Goal: Task Accomplishment & Management: Use online tool/utility

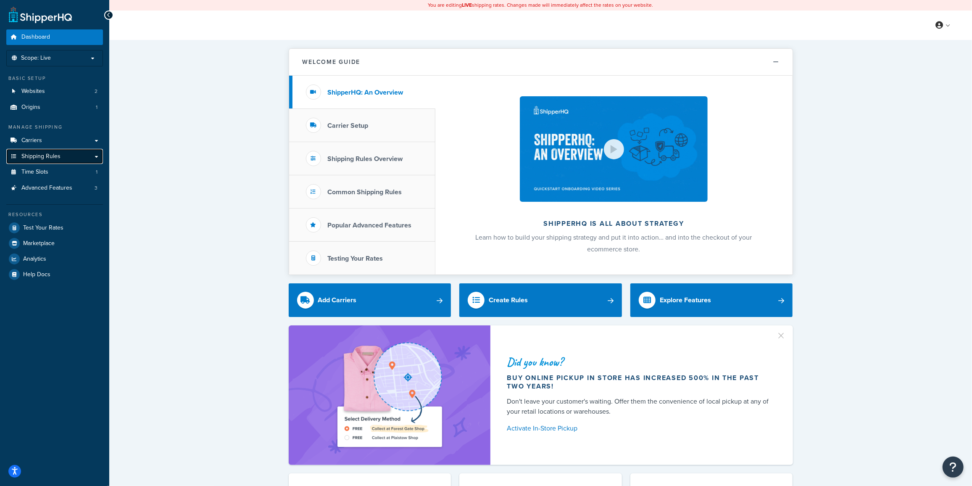
click at [50, 158] on span "Shipping Rules" at bounding box center [40, 156] width 39 height 7
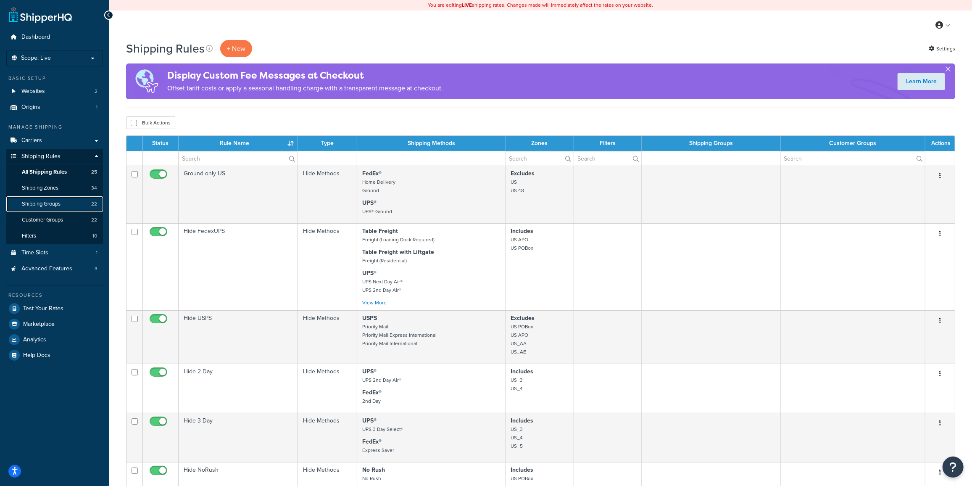
click at [52, 203] on span "Shipping Groups" at bounding box center [41, 203] width 39 height 7
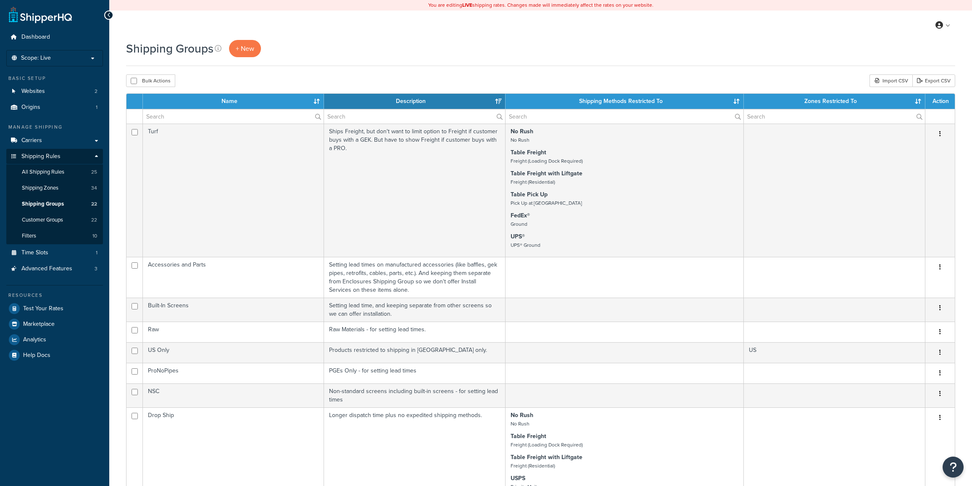
select select "15"
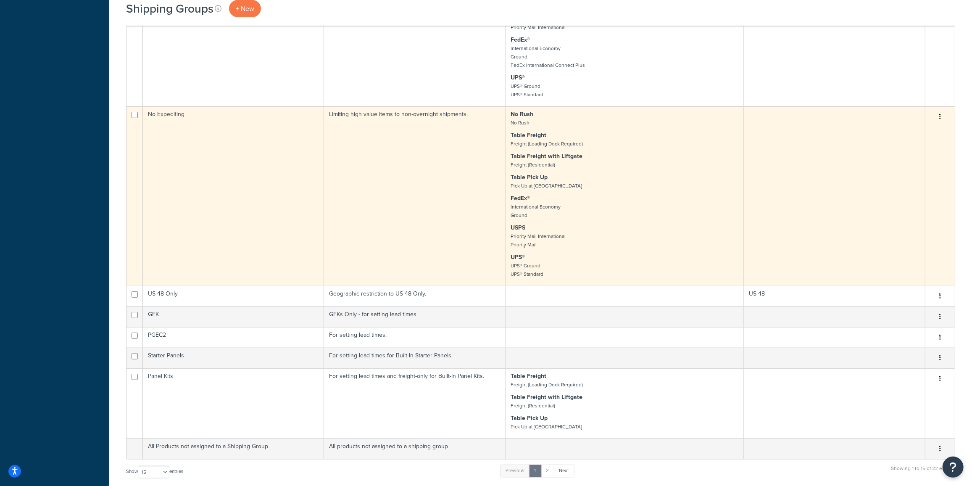
scroll to position [484, 0]
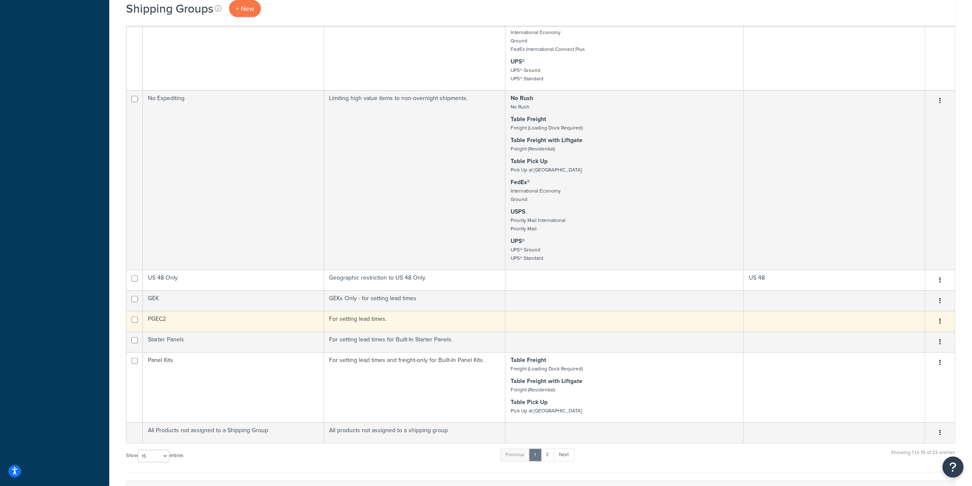
click at [206, 318] on td "PGEC2" at bounding box center [233, 321] width 181 height 21
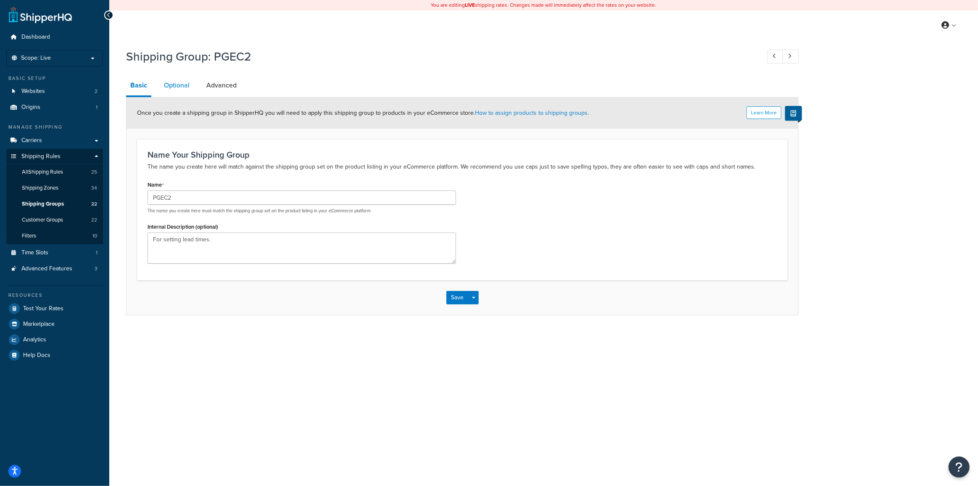
click at [170, 84] on link "Optional" at bounding box center [177, 85] width 34 height 20
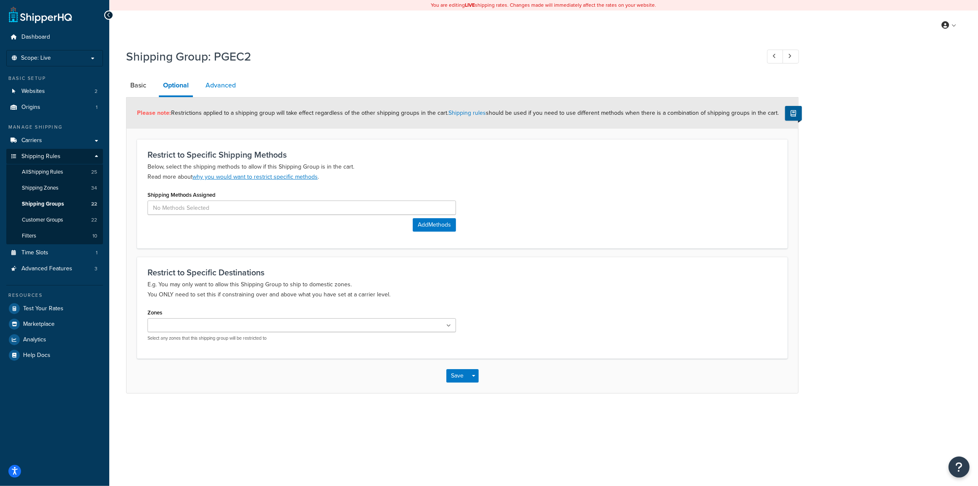
click at [210, 89] on link "Advanced" at bounding box center [220, 85] width 39 height 20
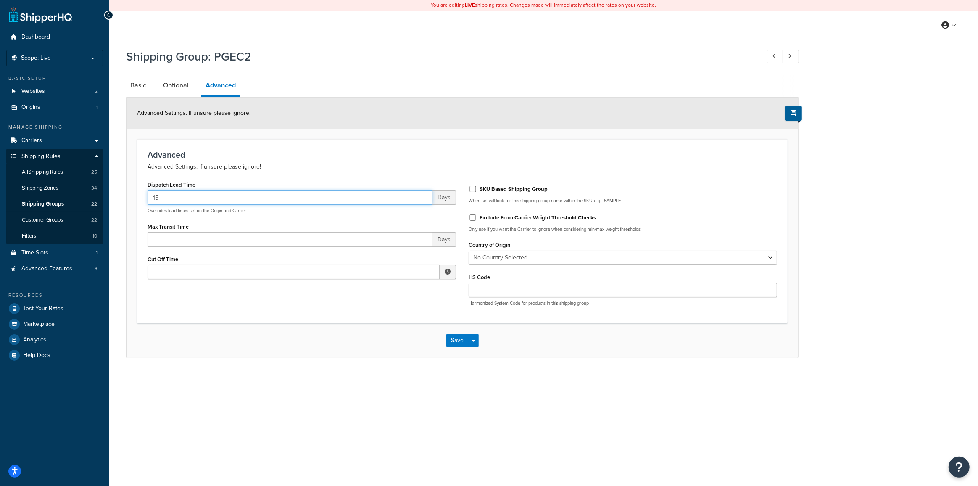
click at [162, 199] on input "15" at bounding box center [290, 197] width 285 height 14
click at [191, 195] on input "15" at bounding box center [290, 197] width 285 height 14
click at [50, 202] on span "Shipping Groups" at bounding box center [43, 203] width 42 height 7
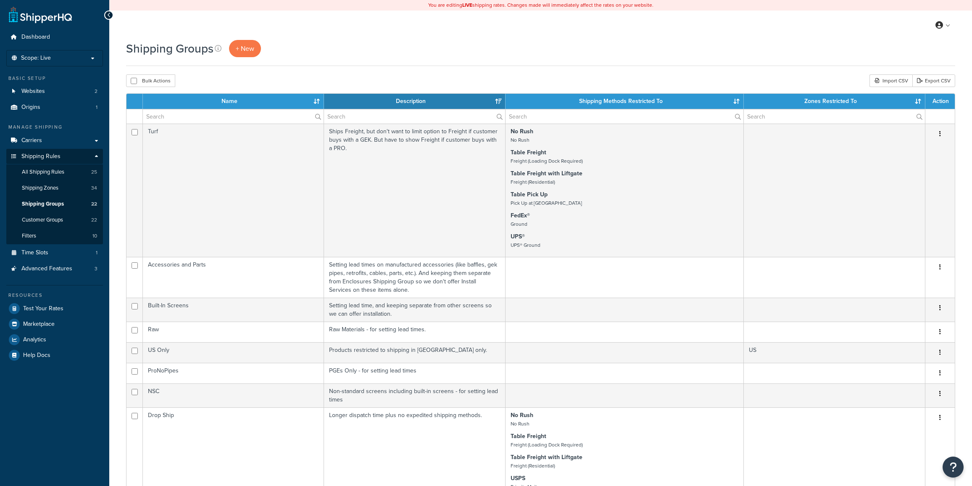
select select "15"
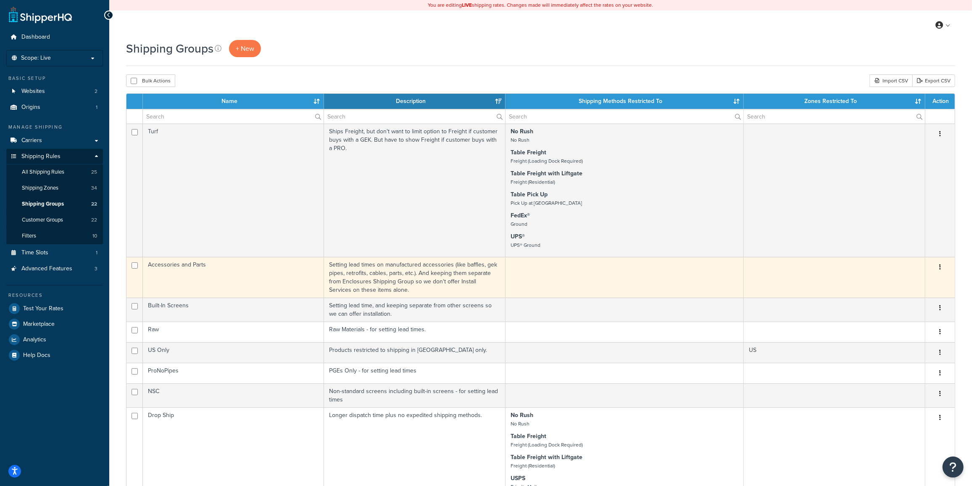
click at [238, 279] on td "Accessories and Parts" at bounding box center [233, 277] width 181 height 41
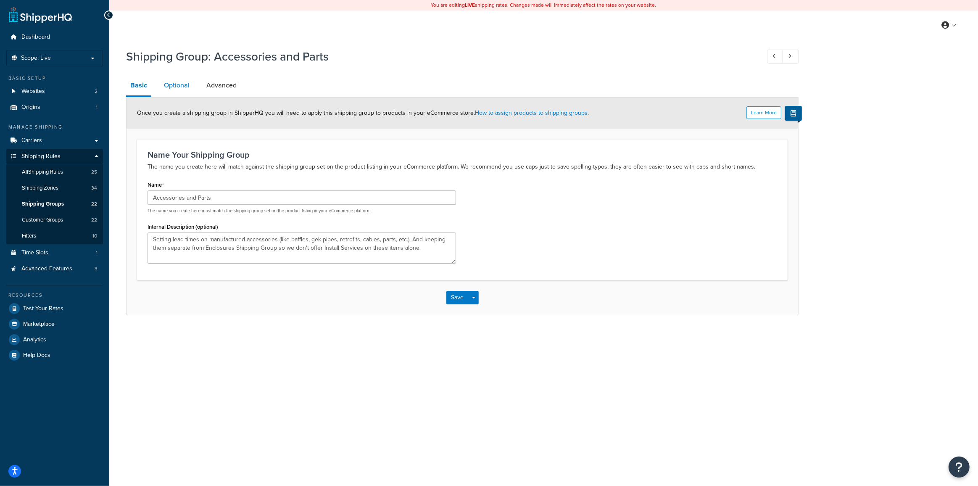
click at [178, 87] on link "Optional" at bounding box center [177, 85] width 34 height 20
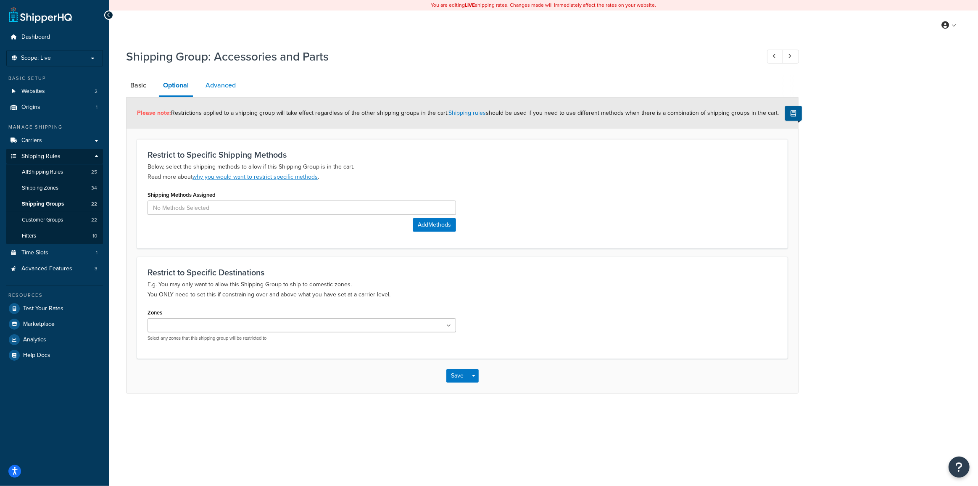
click at [221, 84] on link "Advanced" at bounding box center [220, 85] width 39 height 20
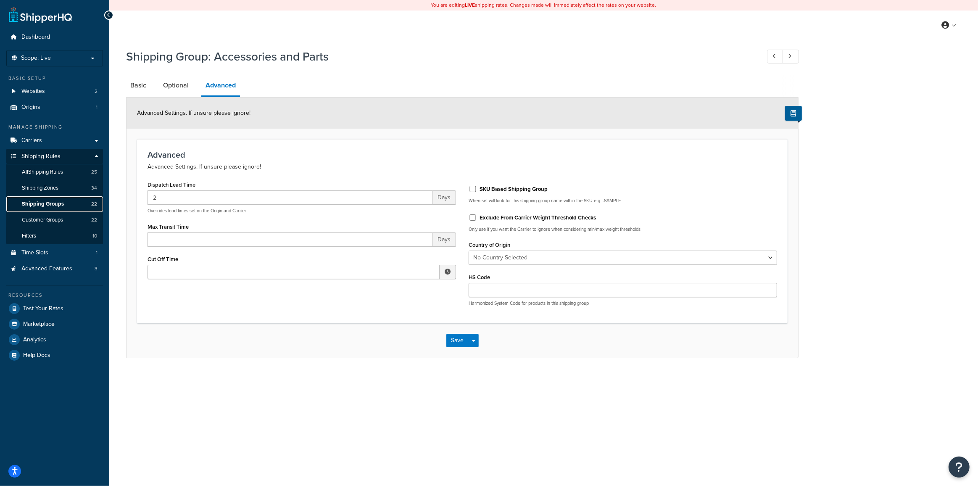
click at [57, 201] on span "Shipping Groups" at bounding box center [43, 203] width 42 height 7
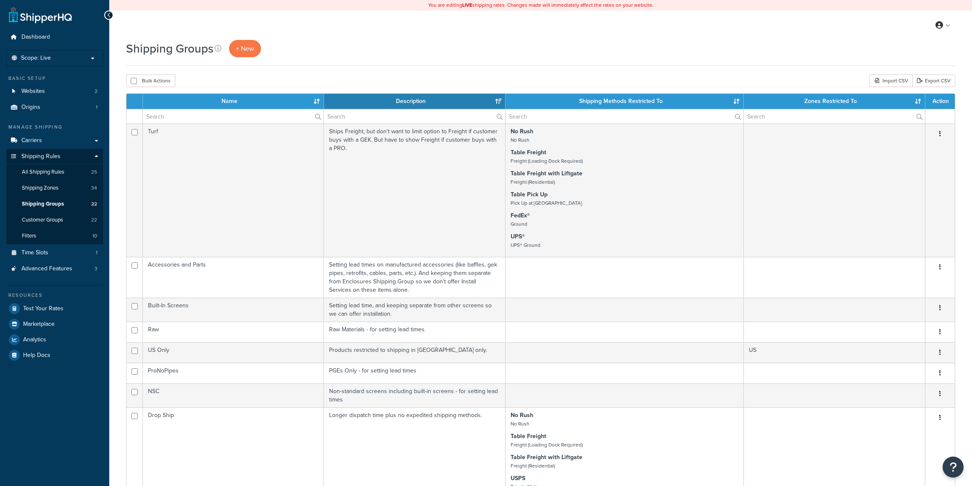
select select "15"
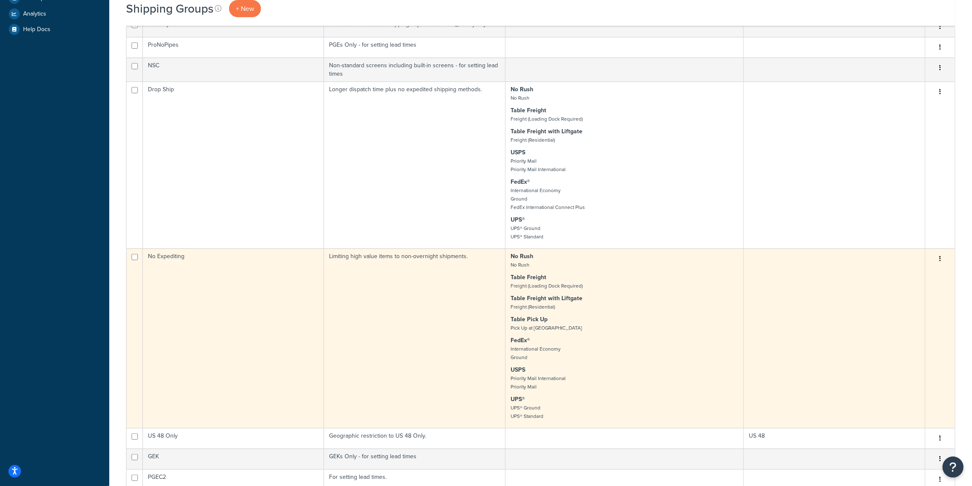
scroll to position [344, 0]
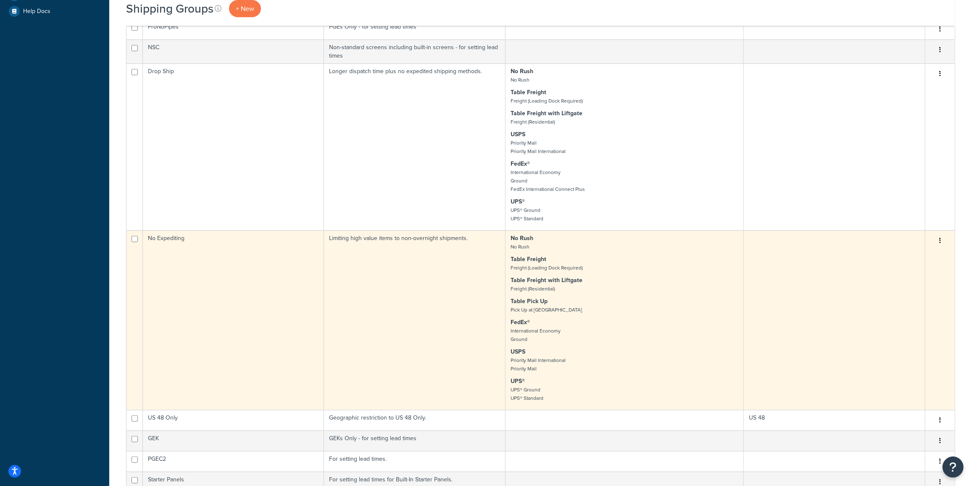
click at [299, 269] on td "No Expediting" at bounding box center [233, 319] width 181 height 179
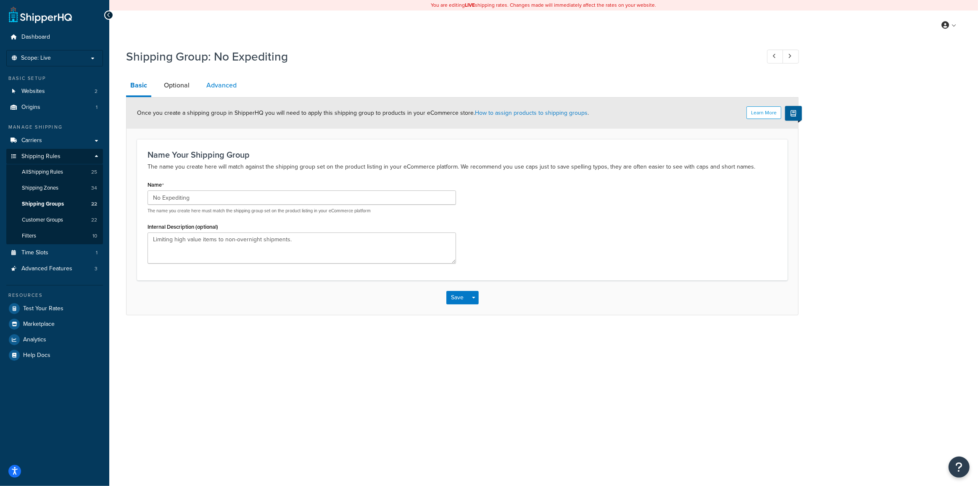
click at [215, 83] on link "Advanced" at bounding box center [221, 85] width 39 height 20
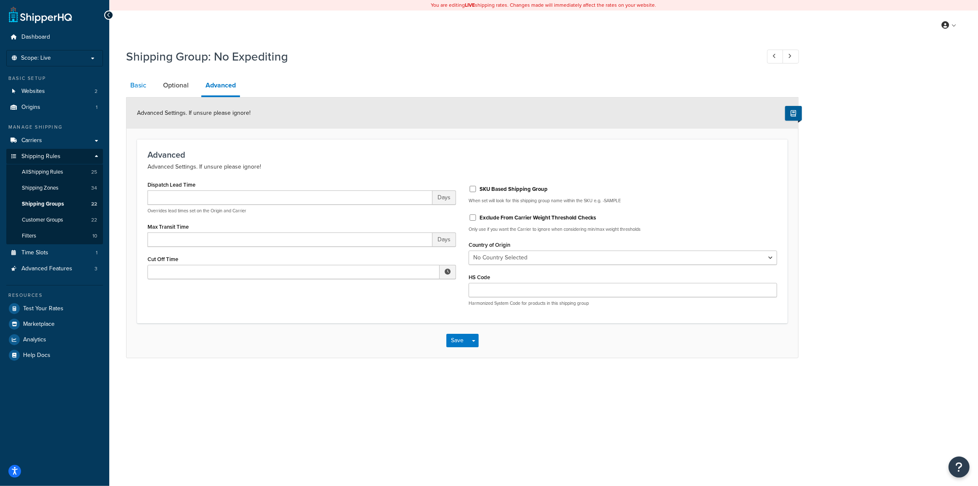
click at [132, 82] on link "Basic" at bounding box center [138, 85] width 24 height 20
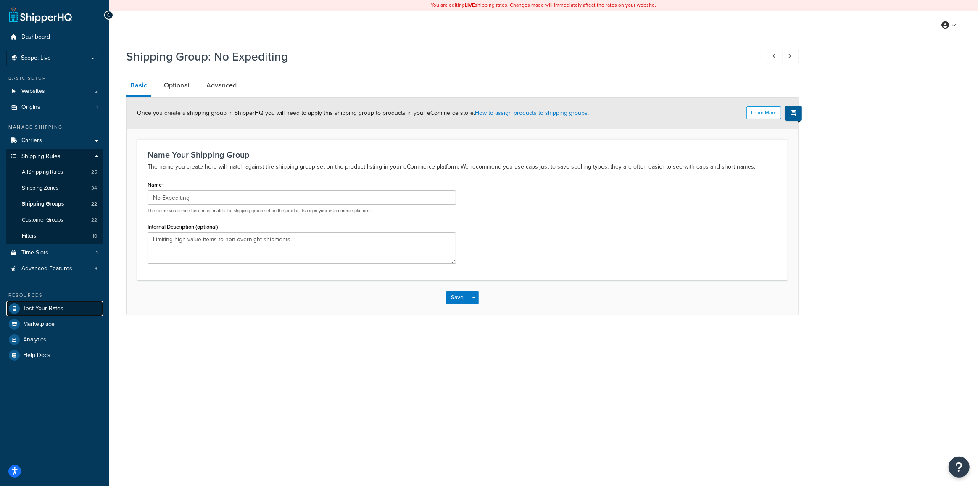
click at [46, 306] on span "Test Your Rates" at bounding box center [43, 308] width 40 height 7
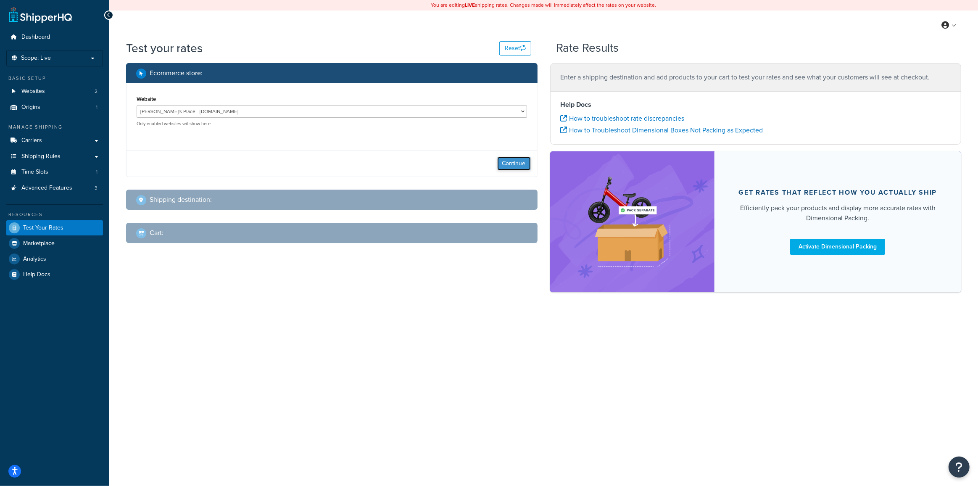
click at [522, 164] on button "Continue" at bounding box center [514, 163] width 34 height 13
select select "[GEOGRAPHIC_DATA]"
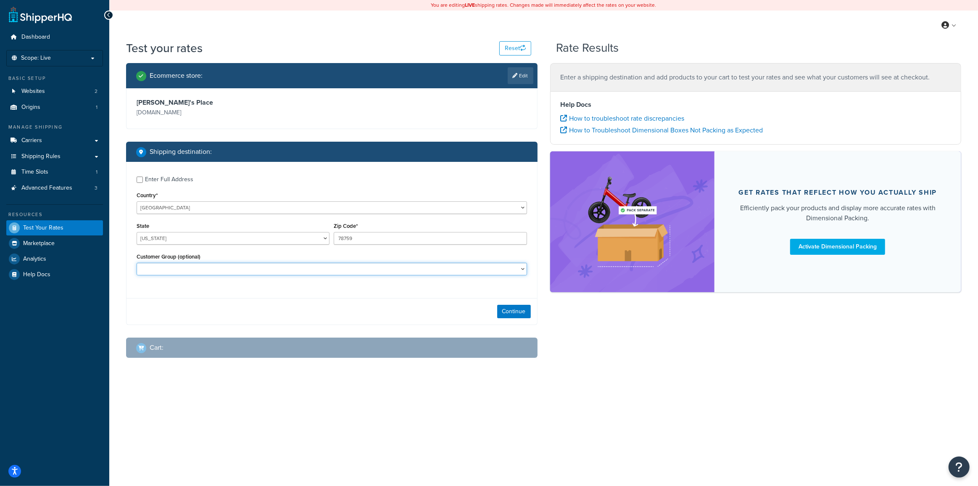
click at [256, 272] on select "10off_Reseller 15off_Reseller 20off_Reseller Blind Ship Employees General Logge…" at bounding box center [332, 269] width 390 height 13
select select "General"
click at [137, 263] on select "10off_Reseller 15off_Reseller 20off_Reseller Blind Ship Employees General Logge…" at bounding box center [332, 269] width 390 height 13
click at [509, 312] on button "Continue" at bounding box center [514, 311] width 34 height 13
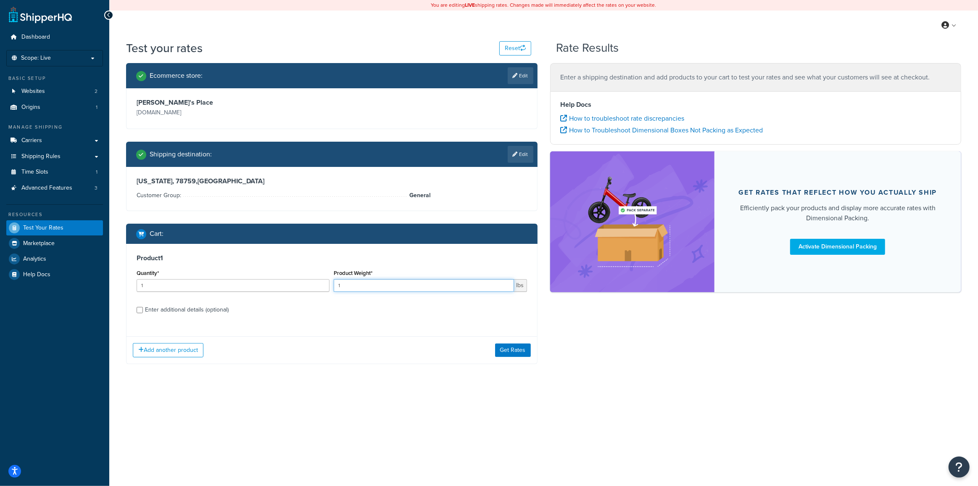
click at [358, 289] on input "1" at bounding box center [424, 285] width 180 height 13
type input "150"
click at [180, 307] on div "Enter additional details (optional)" at bounding box center [187, 310] width 84 height 12
click at [143, 307] on input "Enter additional details (optional)" at bounding box center [140, 310] width 6 height 6
checkbox input "true"
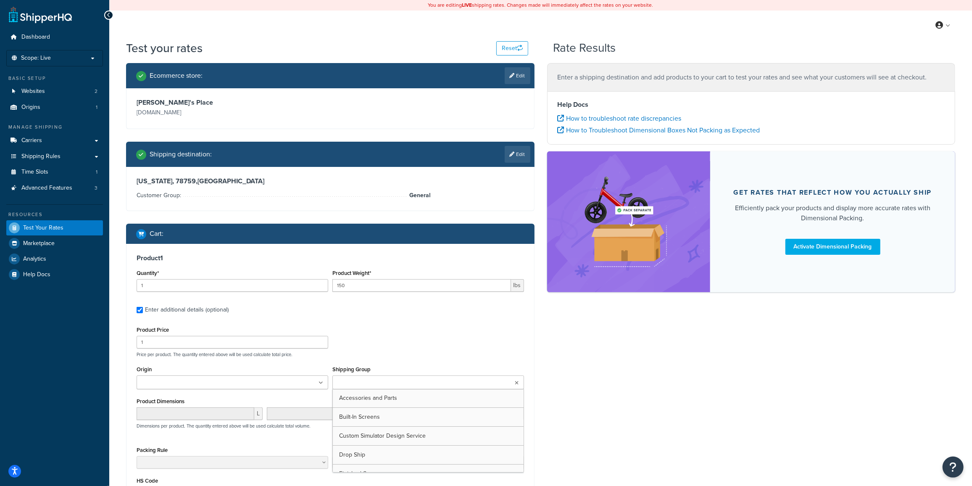
click at [360, 382] on input "Shipping Group" at bounding box center [372, 382] width 74 height 9
click at [567, 389] on div "Ecommerce store : Edit [PERSON_NAME]'s Place [DOMAIN_NAME] Shipping destination…" at bounding box center [541, 325] width 842 height 525
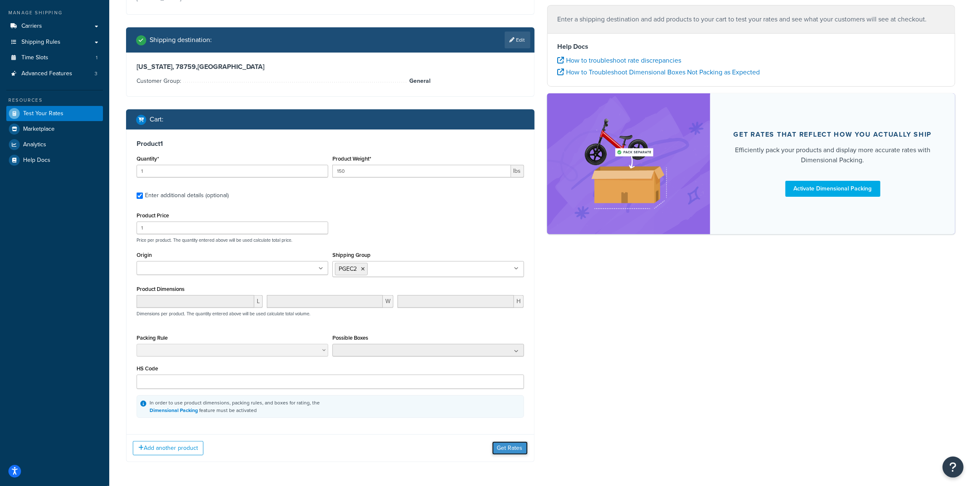
click at [508, 446] on button "Get Rates" at bounding box center [510, 447] width 36 height 13
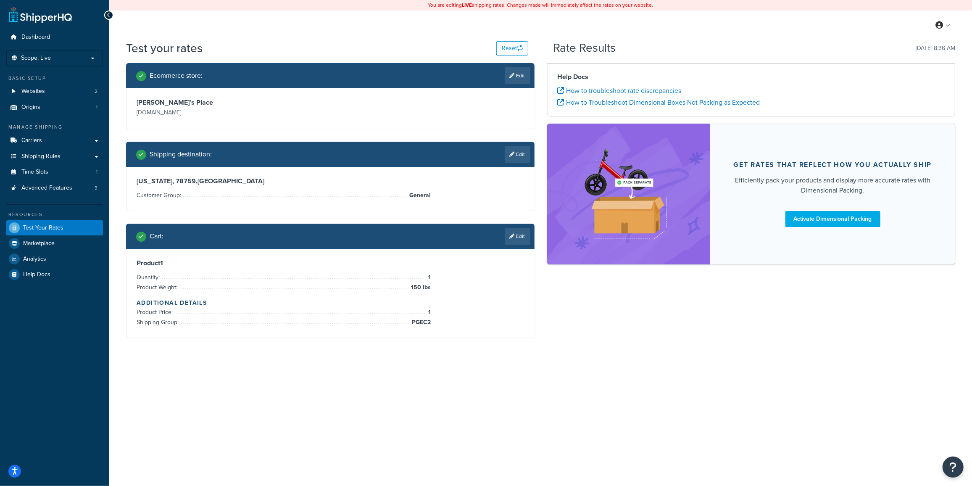
scroll to position [0, 0]
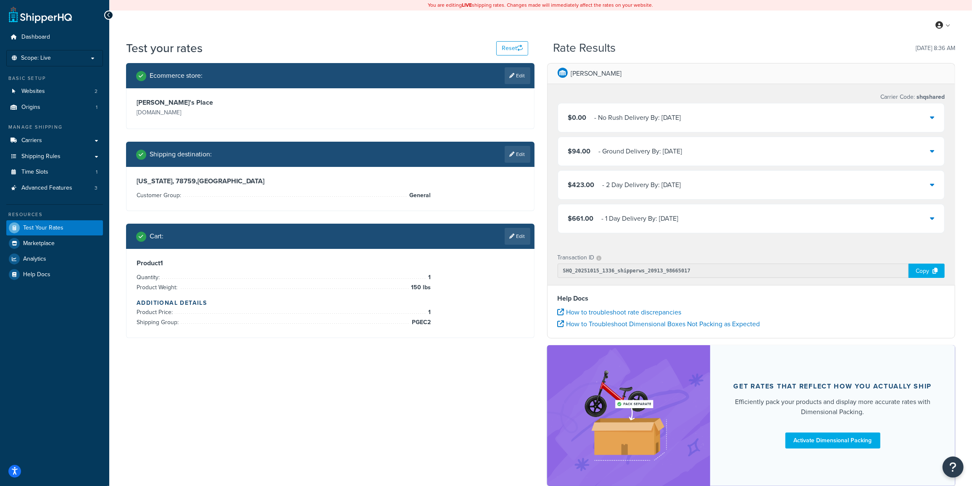
click at [529, 234] on link "Edit" at bounding box center [518, 236] width 26 height 17
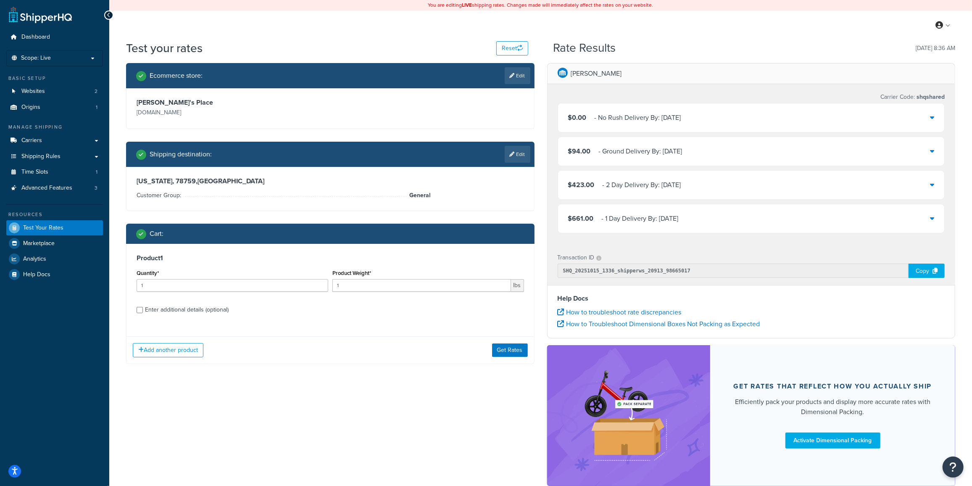
click at [165, 311] on div "Enter additional details (optional)" at bounding box center [187, 310] width 84 height 12
click at [143, 311] on input "Enter additional details (optional)" at bounding box center [140, 310] width 6 height 6
checkbox input "true"
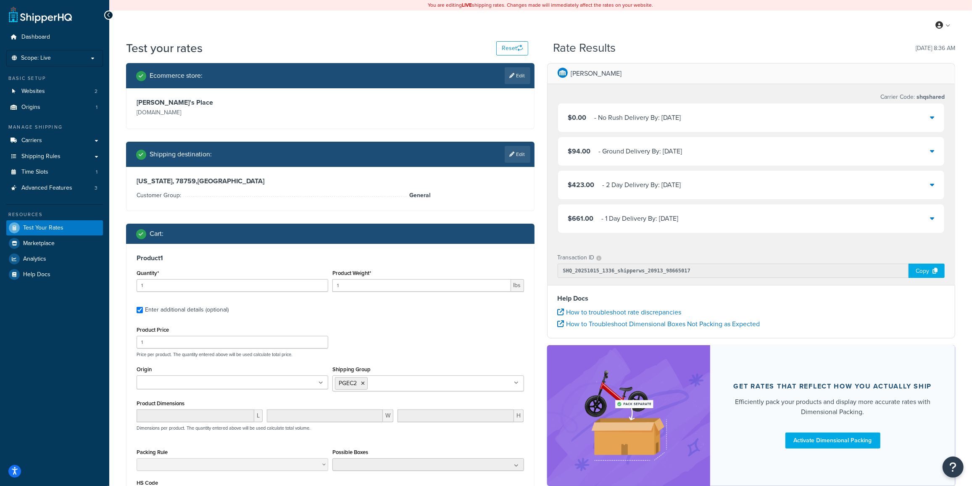
click at [382, 390] on ul "PGEC2" at bounding box center [428, 383] width 192 height 16
click at [430, 316] on div "Product 1 Quantity* 1 Product Weight* 1 lbs Enter additional details (optional)…" at bounding box center [331, 393] width 408 height 298
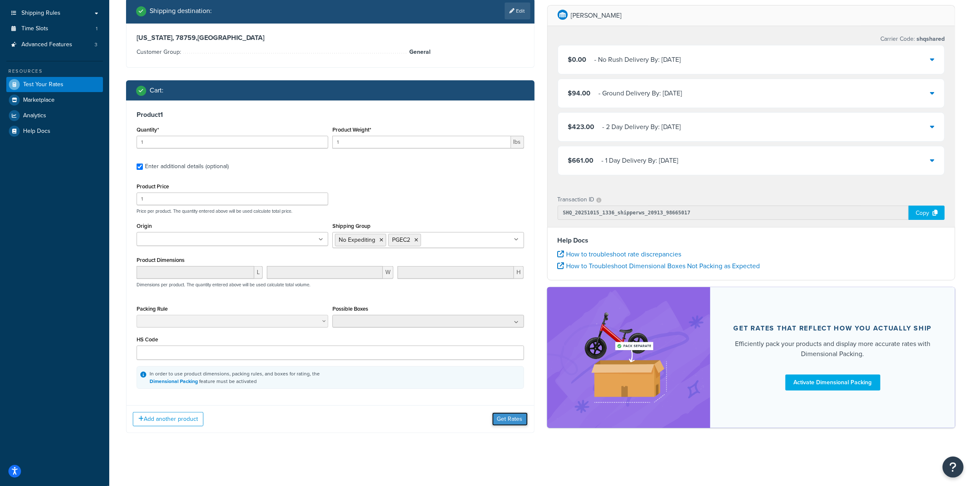
click at [506, 418] on button "Get Rates" at bounding box center [510, 418] width 36 height 13
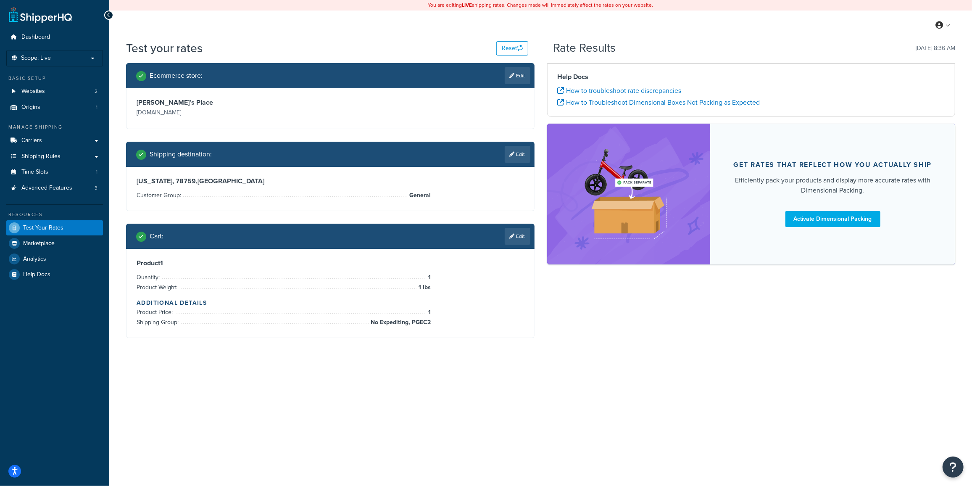
scroll to position [0, 0]
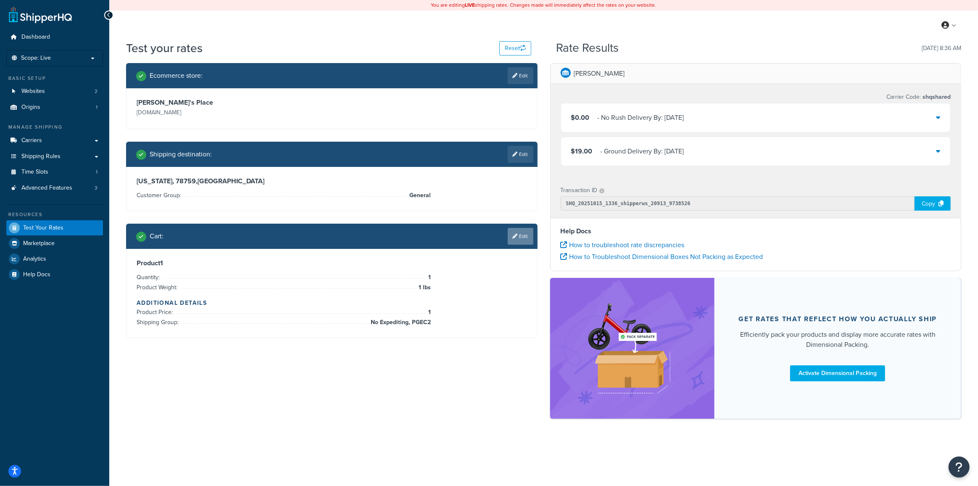
click at [520, 237] on link "Edit" at bounding box center [521, 236] width 26 height 17
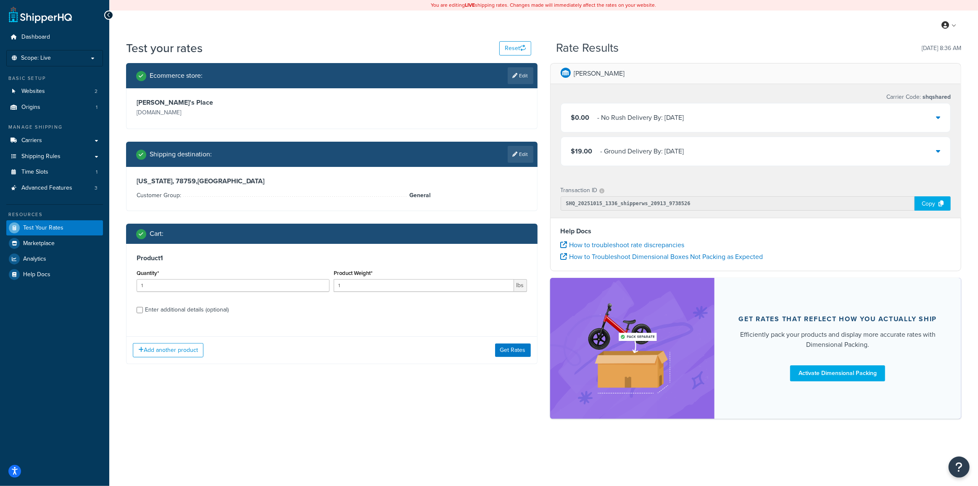
click at [198, 309] on div "Enter additional details (optional)" at bounding box center [187, 310] width 84 height 12
click at [143, 309] on input "Enter additional details (optional)" at bounding box center [140, 310] width 6 height 6
checkbox input "true"
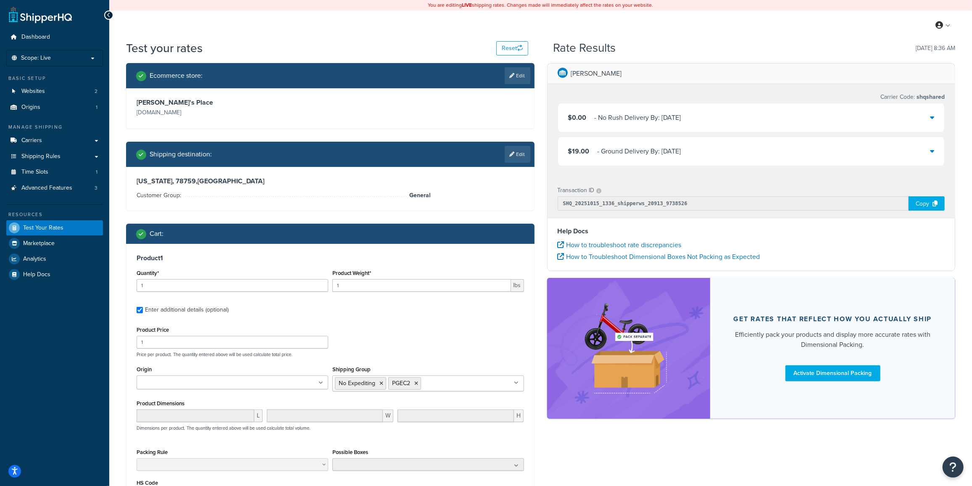
click at [436, 389] on ul "No Expediting PGEC2" at bounding box center [428, 383] width 192 height 16
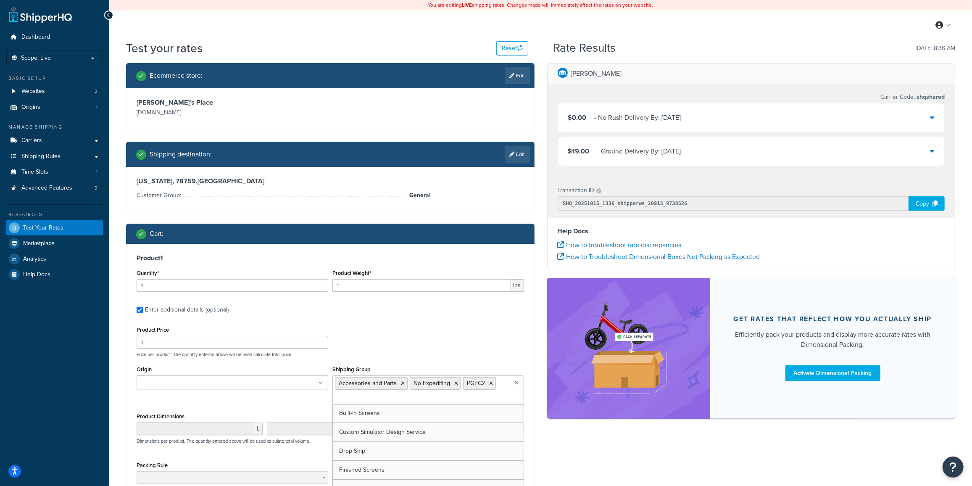
click at [426, 353] on p "Price per product. The quantity entered above will be used calculate total pric…" at bounding box center [331, 354] width 392 height 6
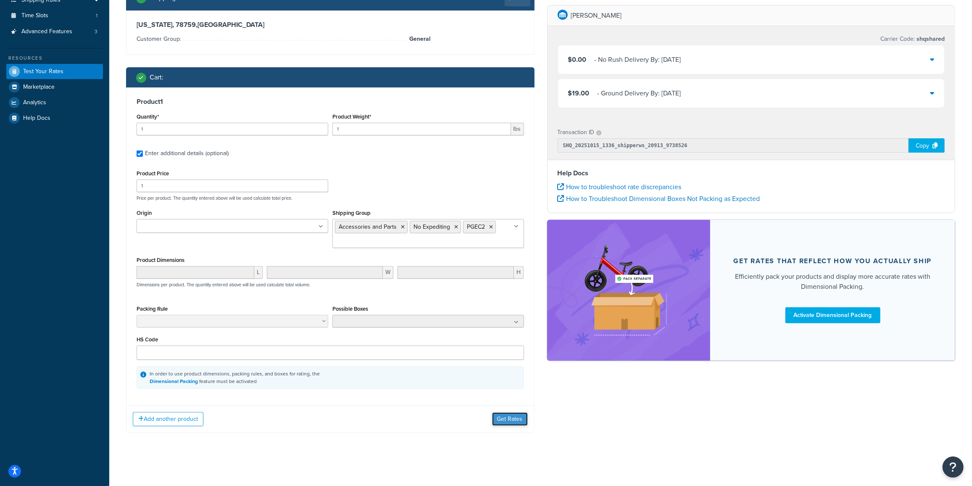
click at [502, 420] on button "Get Rates" at bounding box center [510, 418] width 36 height 13
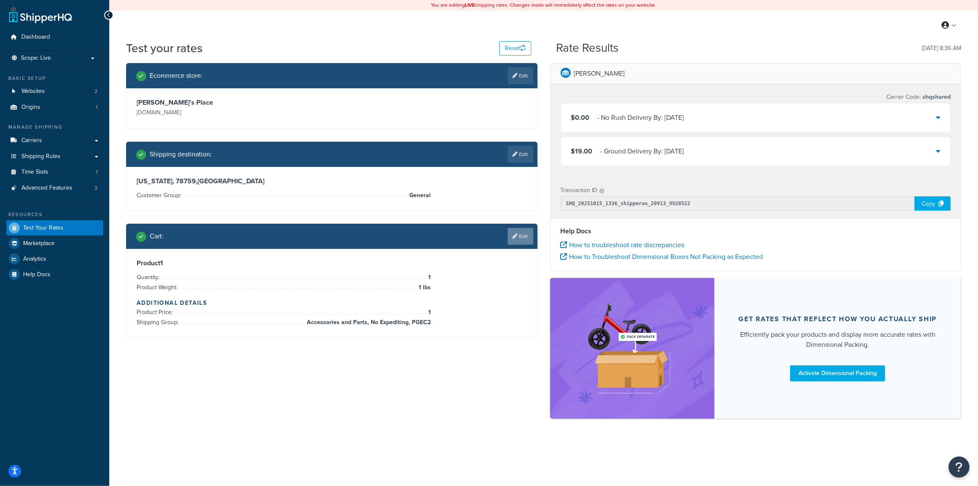
click at [530, 241] on link "Edit" at bounding box center [521, 236] width 26 height 17
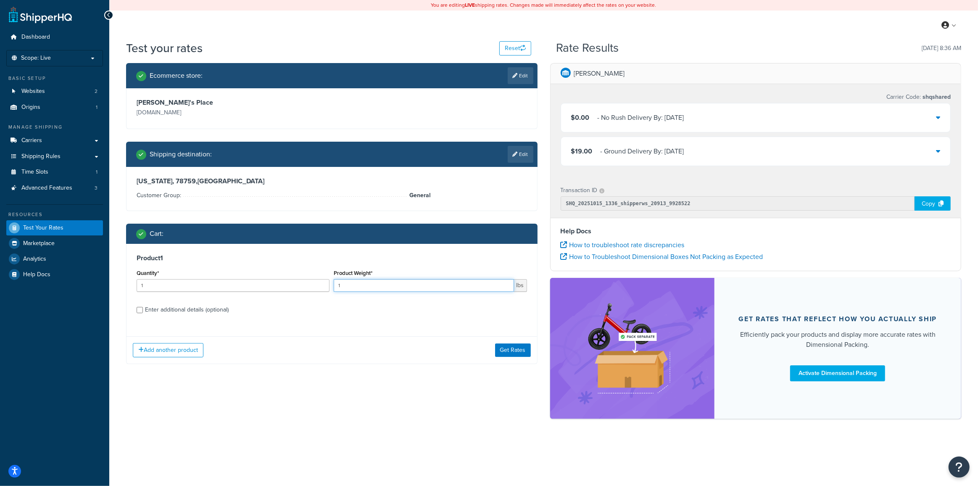
click at [385, 287] on input "1" at bounding box center [424, 285] width 180 height 13
type input "150"
click at [513, 350] on button "Get Rates" at bounding box center [513, 349] width 36 height 13
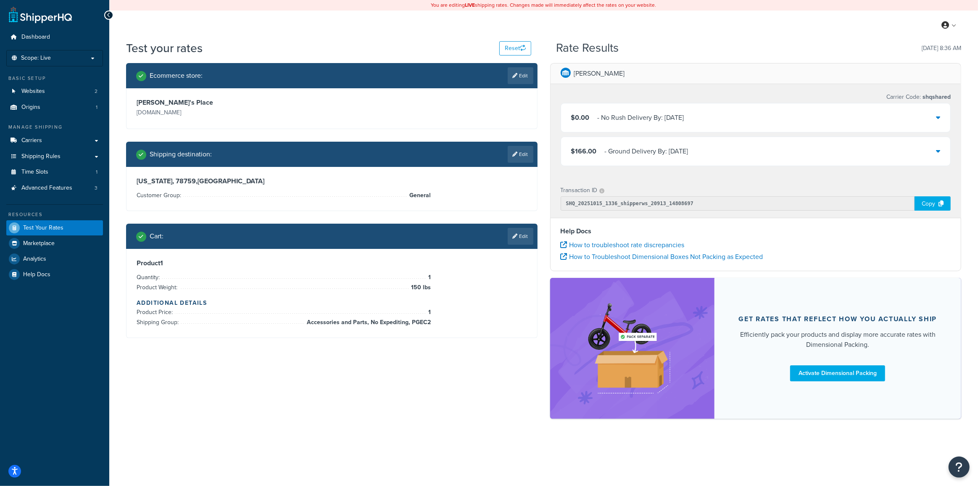
click at [503, 161] on div "Shipping destination : Edit" at bounding box center [334, 154] width 397 height 17
click at [515, 156] on icon at bounding box center [515, 154] width 5 height 5
select select "[GEOGRAPHIC_DATA]"
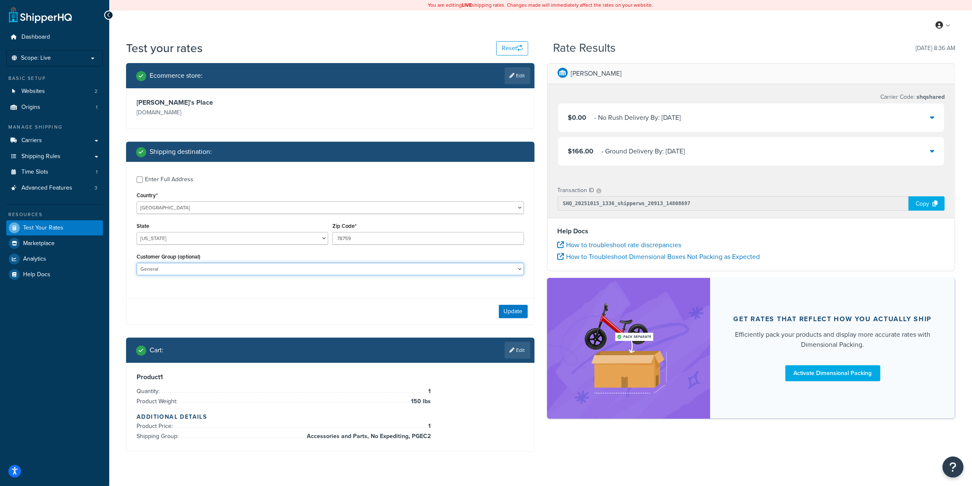
click at [165, 273] on select "10off_Reseller 15off_Reseller 20off_Reseller Blind Ship Employees General Logge…" at bounding box center [331, 269] width 388 height 13
select select "Wholesale"
click at [137, 263] on select "10off_Reseller 15off_Reseller 20off_Reseller Blind Ship Employees General Logge…" at bounding box center [331, 269] width 388 height 13
click at [515, 311] on button "Update" at bounding box center [513, 311] width 29 height 13
